Goal: Transaction & Acquisition: Purchase product/service

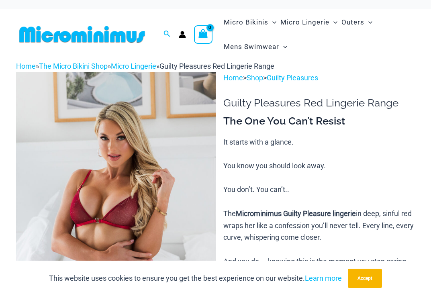
scroll to position [6, 0]
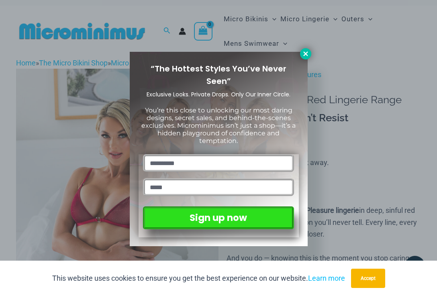
click at [303, 54] on icon at bounding box center [305, 53] width 7 height 7
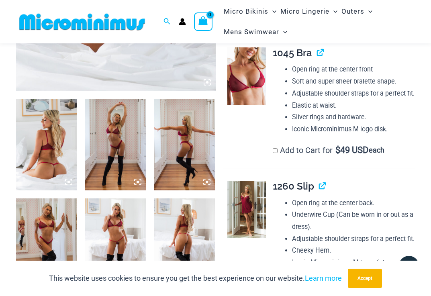
scroll to position [322, 0]
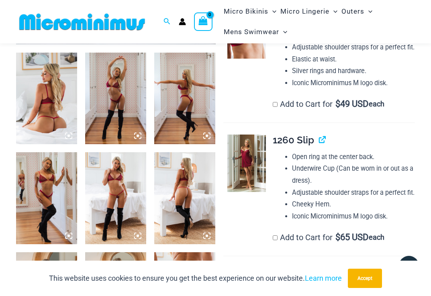
click at [40, 110] on img at bounding box center [46, 99] width 61 height 92
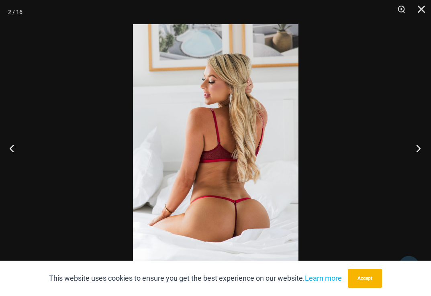
click at [417, 150] on button "Next" at bounding box center [416, 148] width 30 height 40
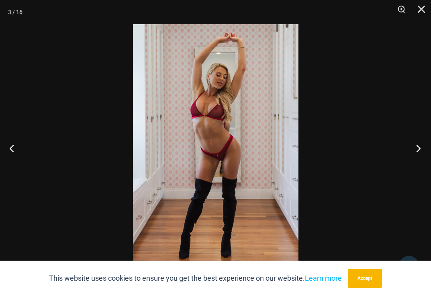
click at [417, 150] on button "Next" at bounding box center [416, 148] width 30 height 40
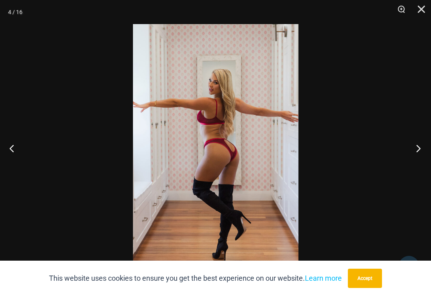
click at [417, 150] on button "Next" at bounding box center [416, 148] width 30 height 40
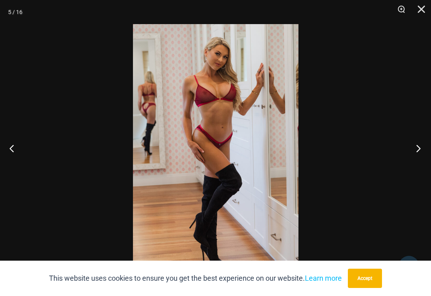
click at [417, 150] on button "Next" at bounding box center [416, 148] width 30 height 40
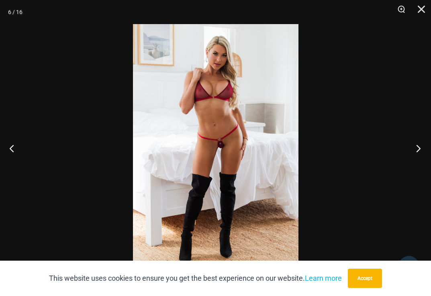
click at [417, 150] on button "Next" at bounding box center [416, 148] width 30 height 40
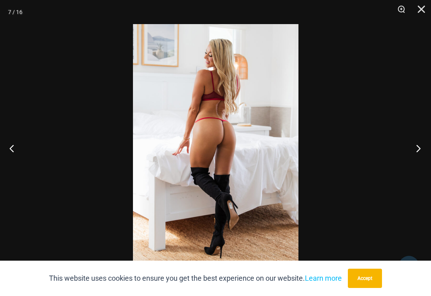
click at [417, 150] on button "Next" at bounding box center [416, 148] width 30 height 40
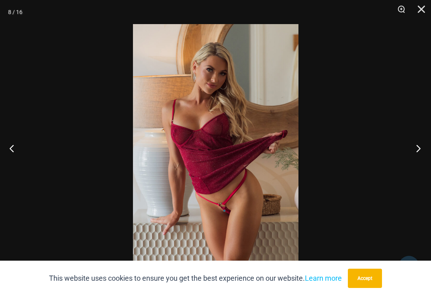
click at [417, 150] on button "Next" at bounding box center [416, 148] width 30 height 40
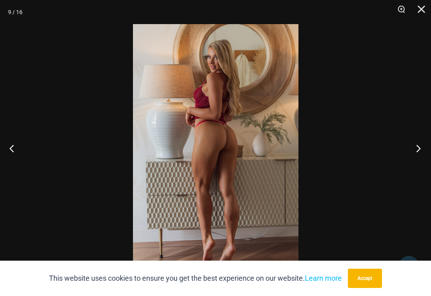
click at [417, 150] on button "Next" at bounding box center [416, 148] width 30 height 40
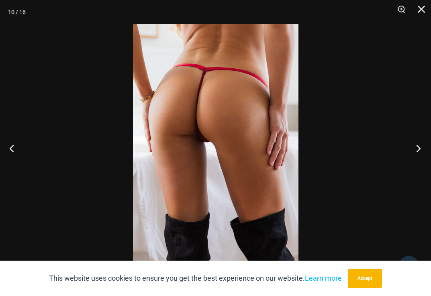
click at [417, 150] on button "Next" at bounding box center [416, 148] width 30 height 40
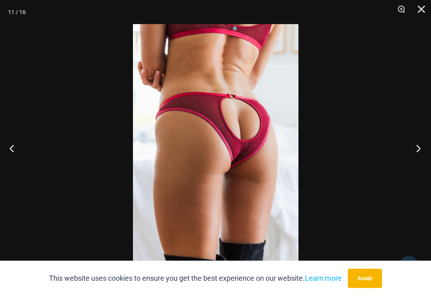
click at [417, 150] on button "Next" at bounding box center [416, 148] width 30 height 40
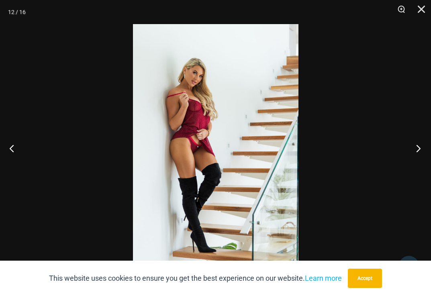
click at [417, 150] on button "Next" at bounding box center [416, 148] width 30 height 40
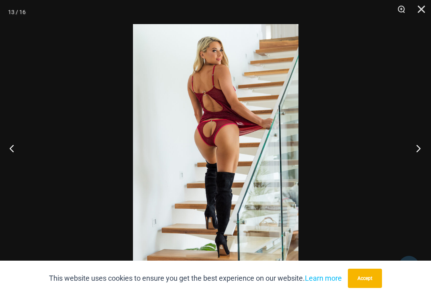
click at [417, 150] on button "Next" at bounding box center [416, 148] width 30 height 40
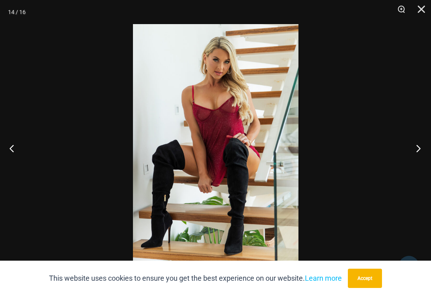
click at [417, 150] on button "Next" at bounding box center [416, 148] width 30 height 40
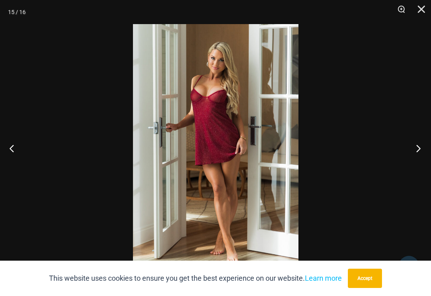
click at [417, 150] on button "Next" at bounding box center [416, 148] width 30 height 40
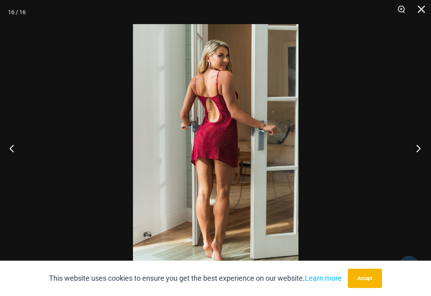
click at [417, 150] on button "Next" at bounding box center [416, 148] width 30 height 40
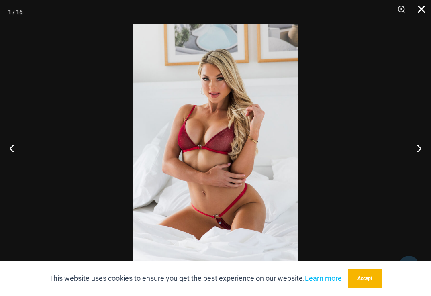
click at [422, 11] on button "Close" at bounding box center [419, 12] width 20 height 24
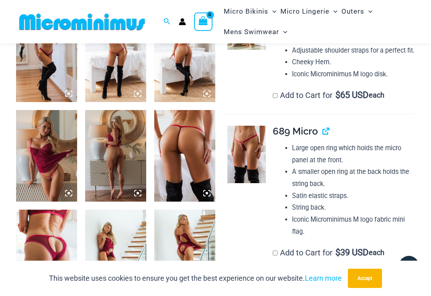
scroll to position [532, 0]
